Goal: Use online tool/utility: Use online tool/utility

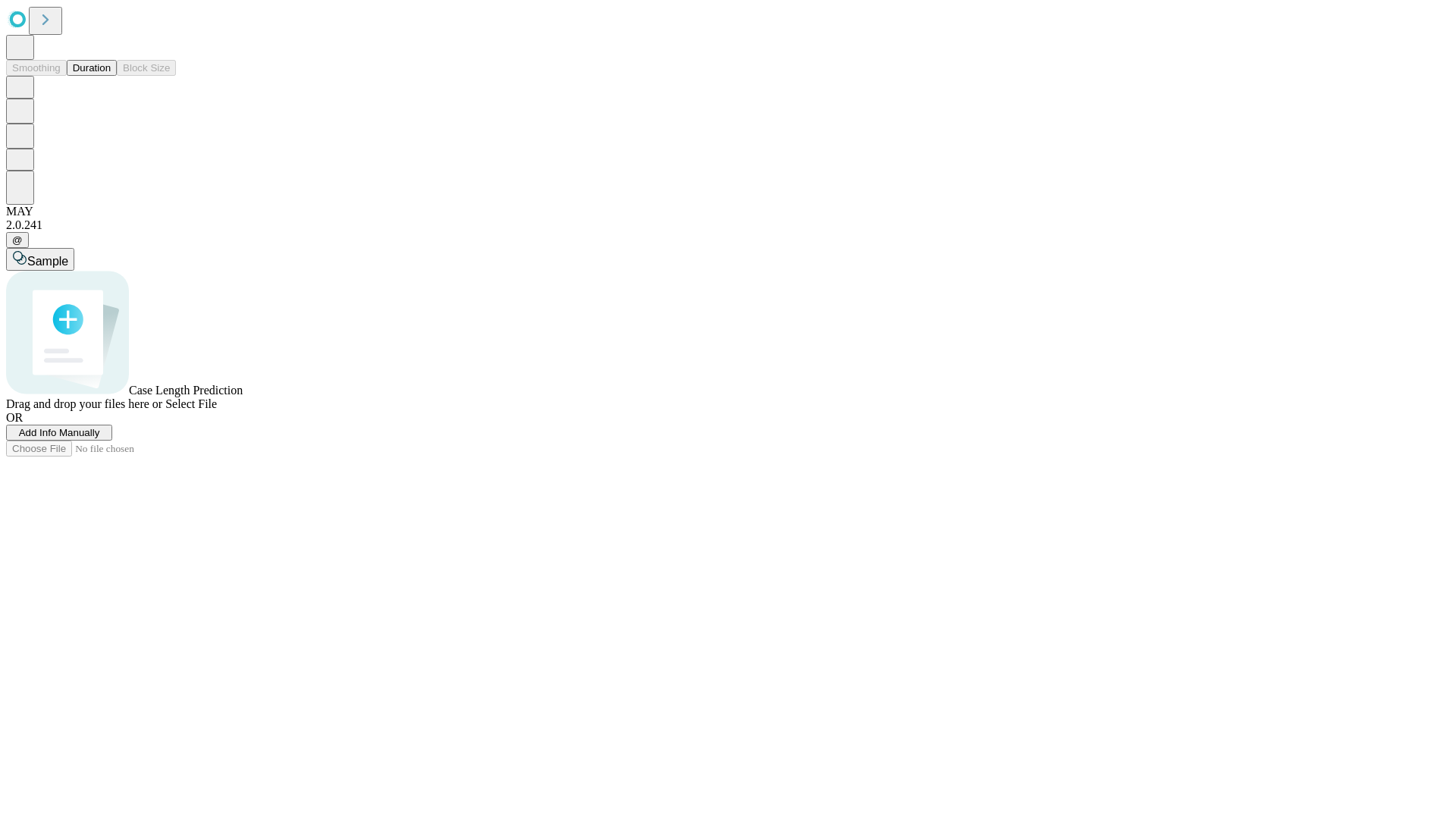
click at [217, 410] on span "Select File" at bounding box center [191, 403] width 52 height 13
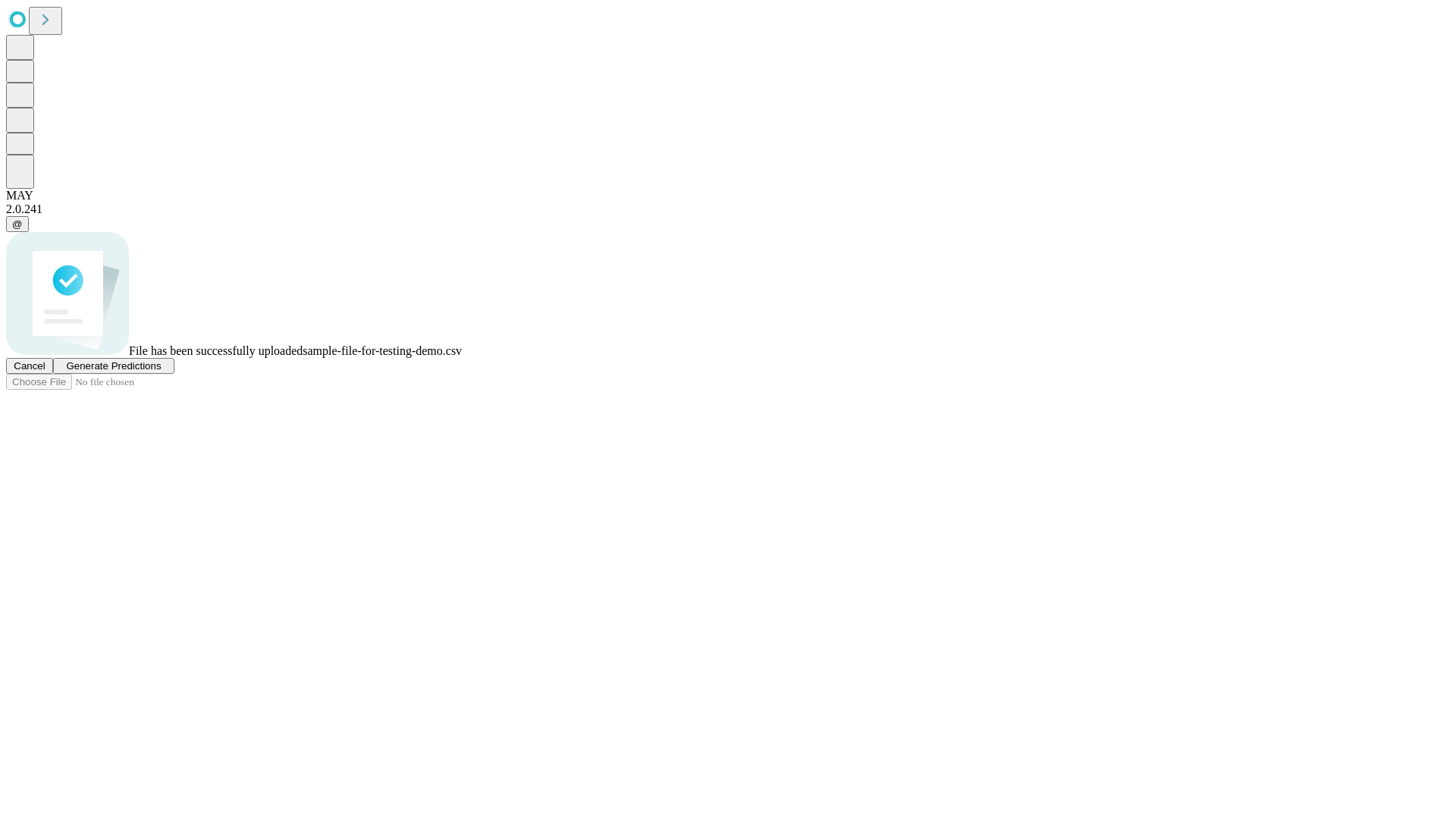
click at [161, 371] on span "Generate Predictions" at bounding box center [114, 365] width 95 height 11
